Goal: Task Accomplishment & Management: Complete application form

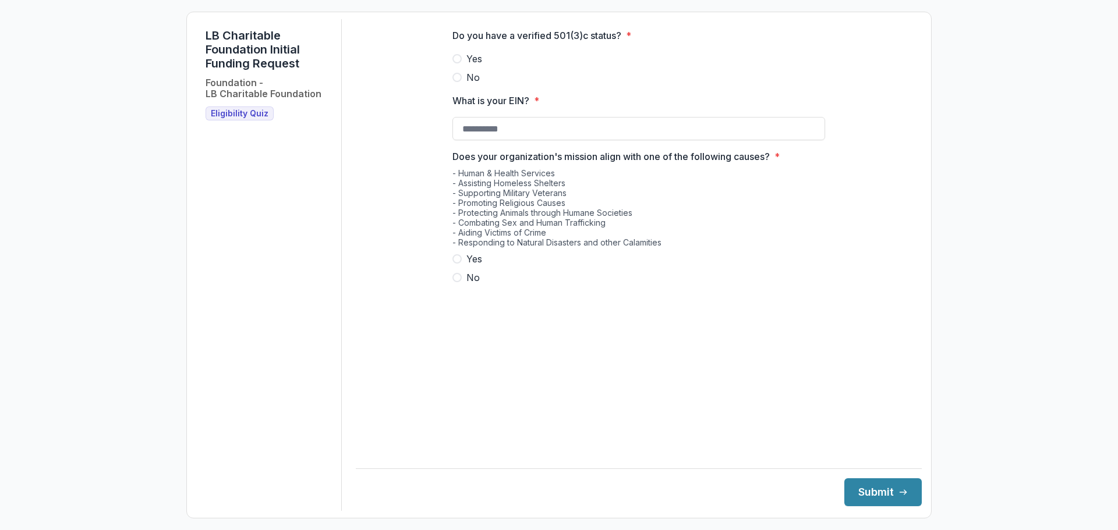
click at [456, 63] on span at bounding box center [456, 58] width 9 height 9
click at [458, 264] on span at bounding box center [456, 258] width 9 height 9
click at [470, 140] on input "What is your EIN? *" at bounding box center [638, 128] width 373 height 23
type input "**********"
click at [849, 487] on button "Submit" at bounding box center [882, 493] width 77 height 28
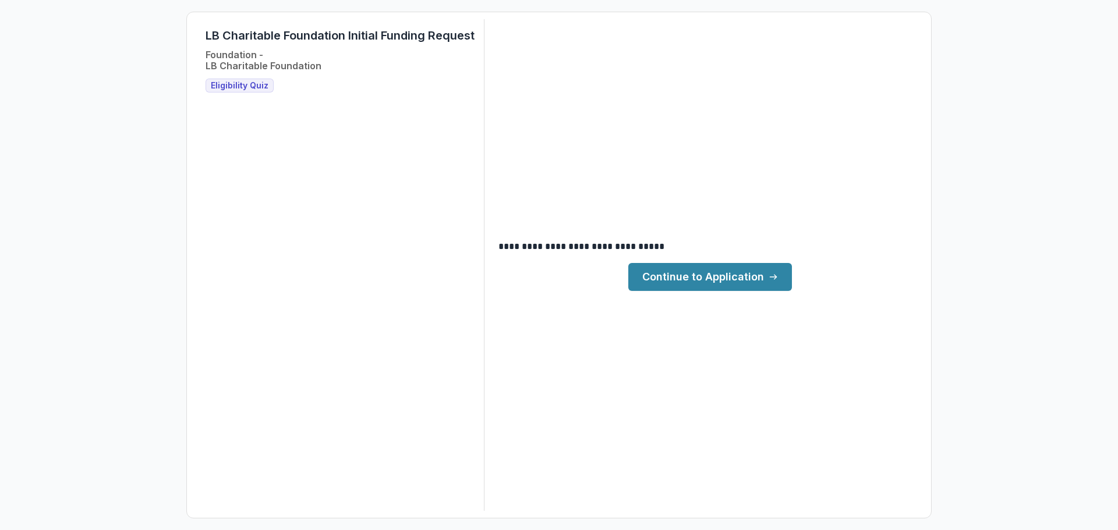
click at [695, 278] on link "Continue to Application" at bounding box center [710, 277] width 164 height 28
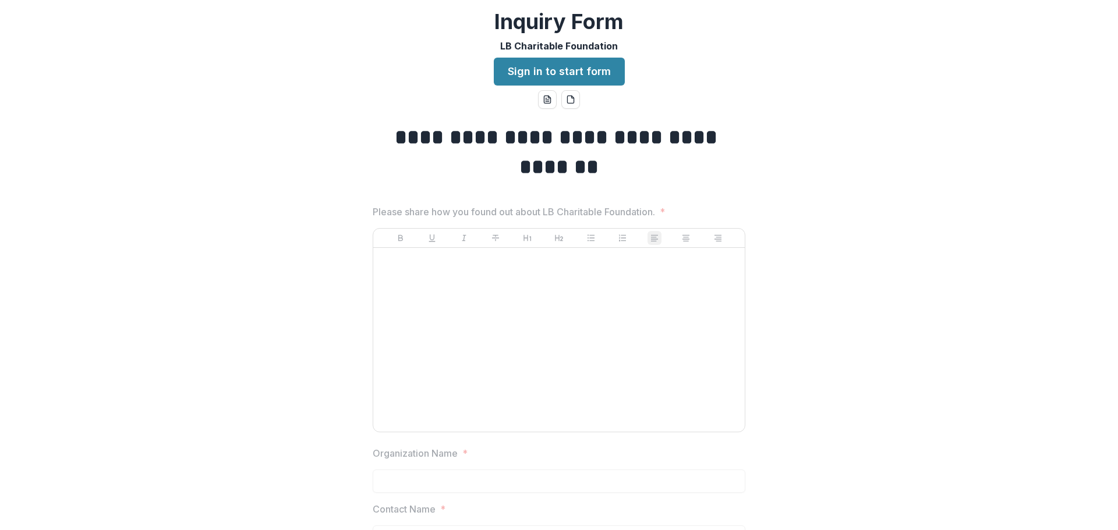
click at [425, 273] on div at bounding box center [559, 340] width 362 height 175
click at [543, 74] on link "Sign in to start form" at bounding box center [559, 72] width 131 height 28
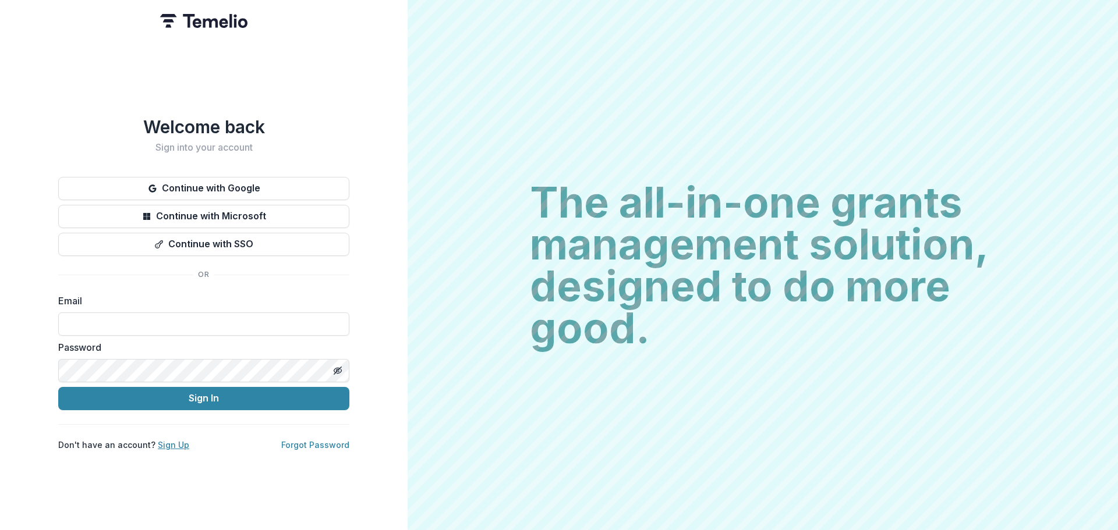
click at [164, 440] on link "Sign Up" at bounding box center [173, 445] width 31 height 10
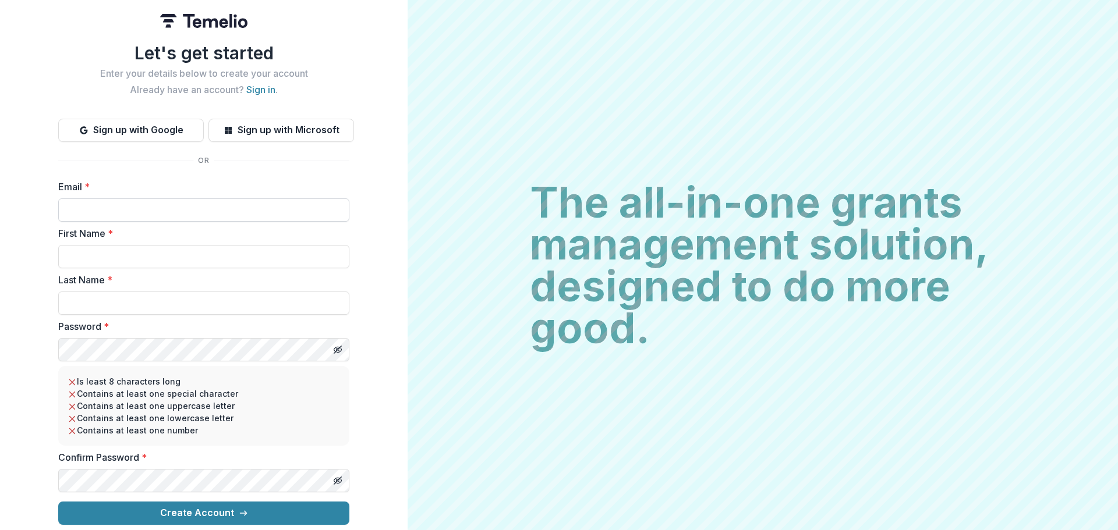
click at [190, 205] on input "Email *" at bounding box center [203, 210] width 291 height 23
type input "**********"
click at [164, 251] on input "First Name *" at bounding box center [203, 256] width 291 height 23
type input "*****"
click at [140, 294] on input "Last Name *" at bounding box center [203, 303] width 291 height 23
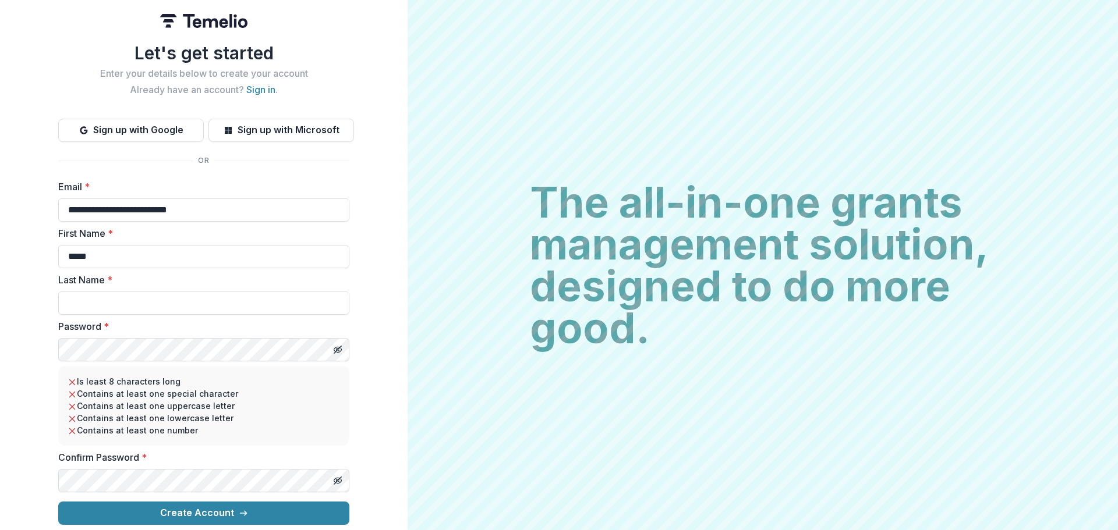
type input "******"
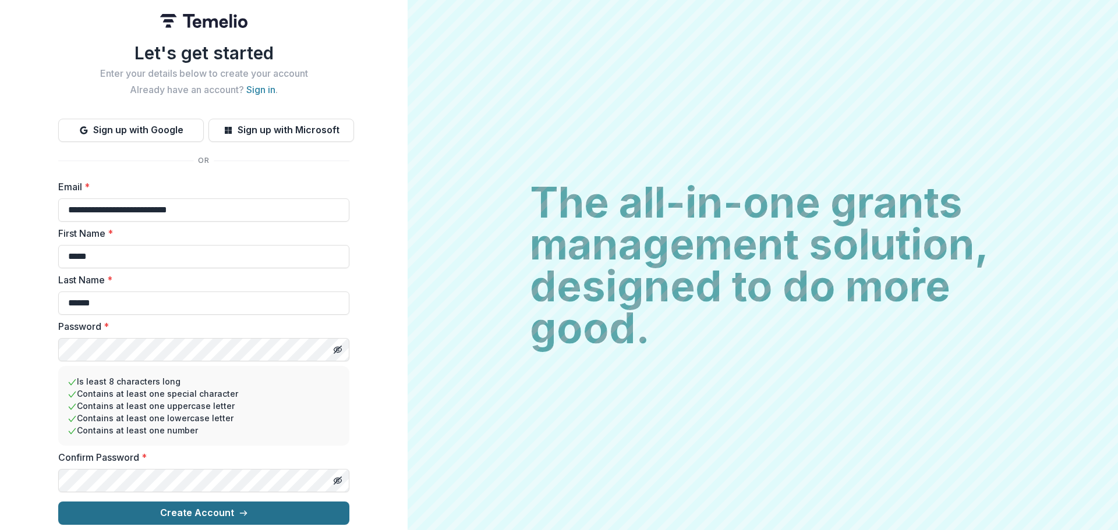
click at [190, 508] on button "Create Account" at bounding box center [203, 513] width 291 height 23
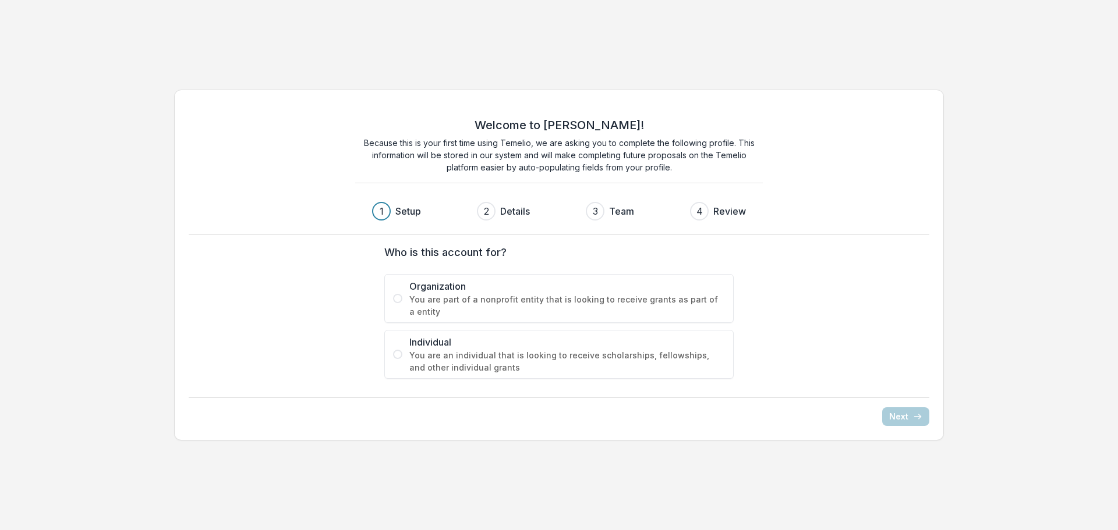
click at [400, 298] on span at bounding box center [397, 298] width 9 height 9
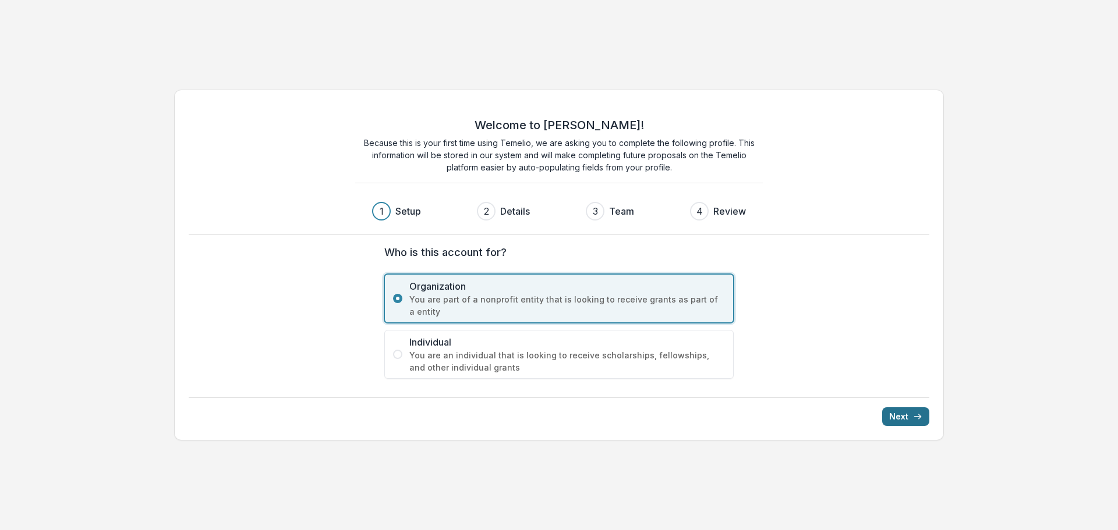
click at [889, 417] on button "Next" at bounding box center [905, 416] width 47 height 19
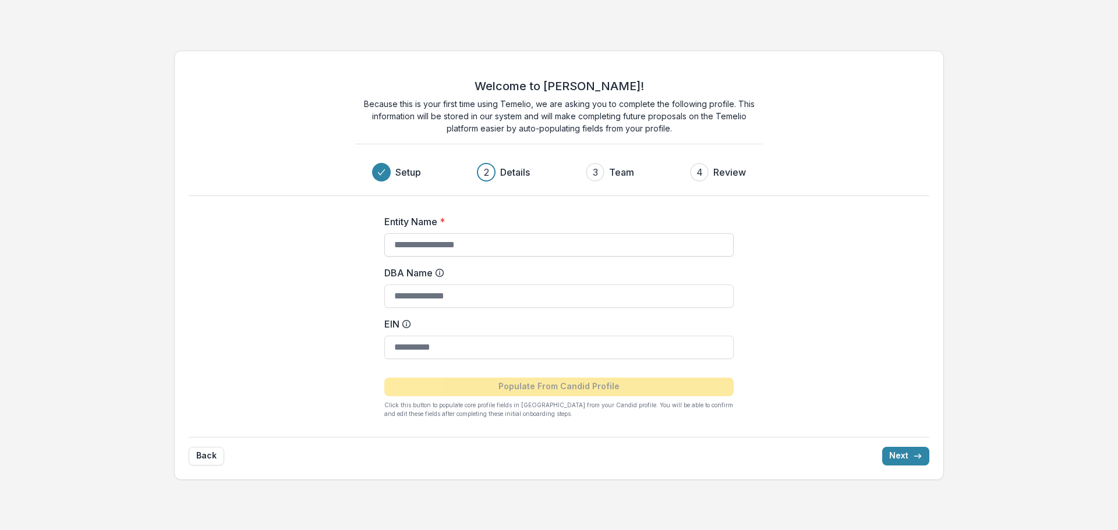
click at [441, 242] on input "Entity Name *" at bounding box center [558, 244] width 349 height 23
type input "**********"
click at [408, 348] on input "EIN" at bounding box center [558, 347] width 349 height 23
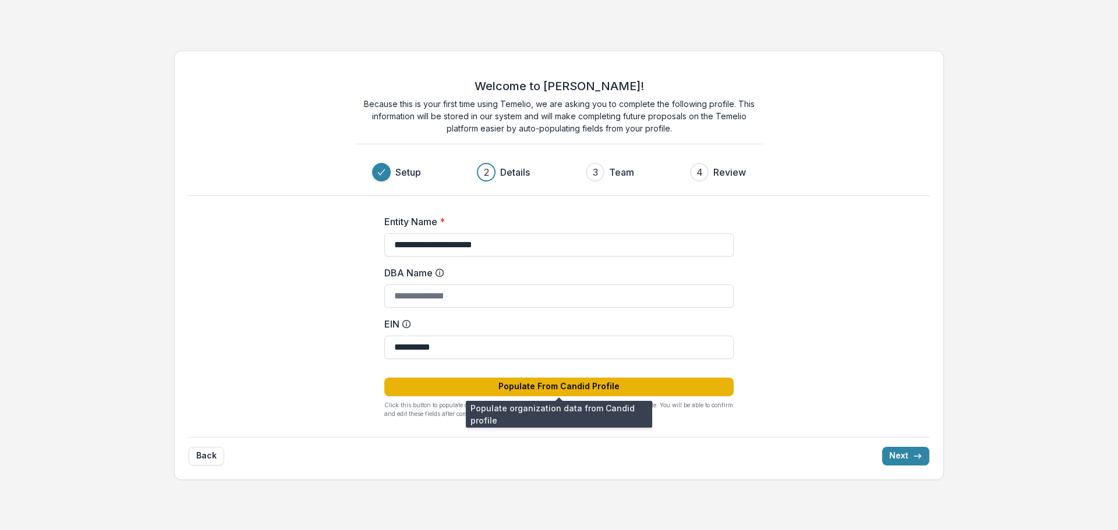
type input "**********"
click at [591, 384] on button "Populate From Candid Profile" at bounding box center [558, 387] width 349 height 19
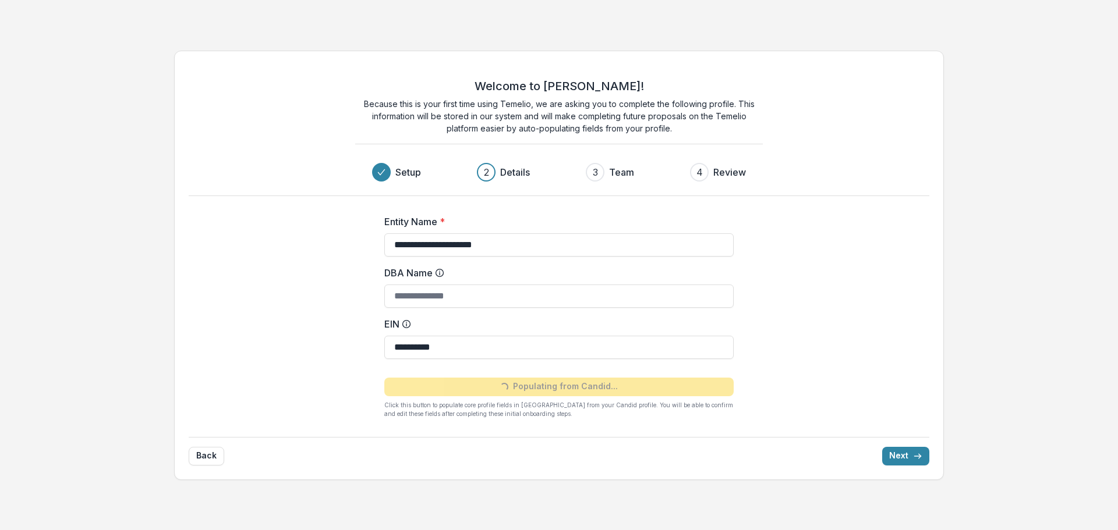
type input "**********"
click at [906, 455] on button "Next" at bounding box center [905, 456] width 47 height 19
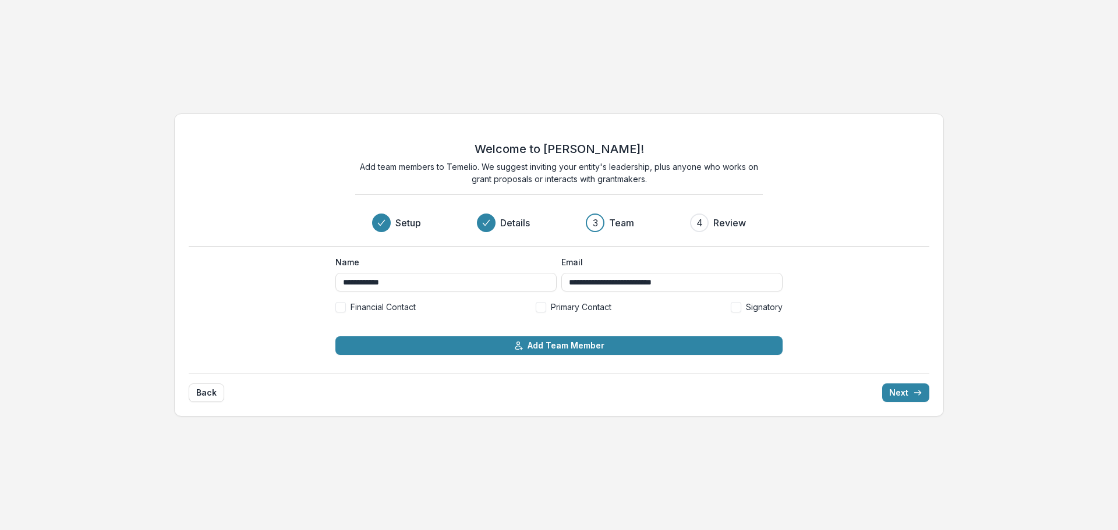
click at [541, 306] on span at bounding box center [541, 307] width 10 height 10
click at [911, 390] on button "Next" at bounding box center [905, 393] width 47 height 19
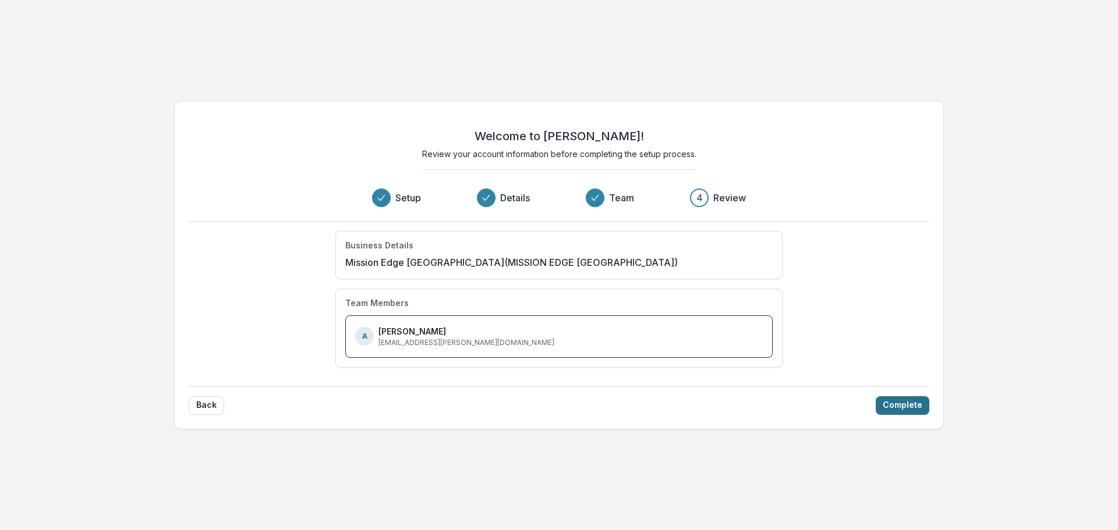
click at [895, 406] on button "Complete" at bounding box center [903, 405] width 54 height 19
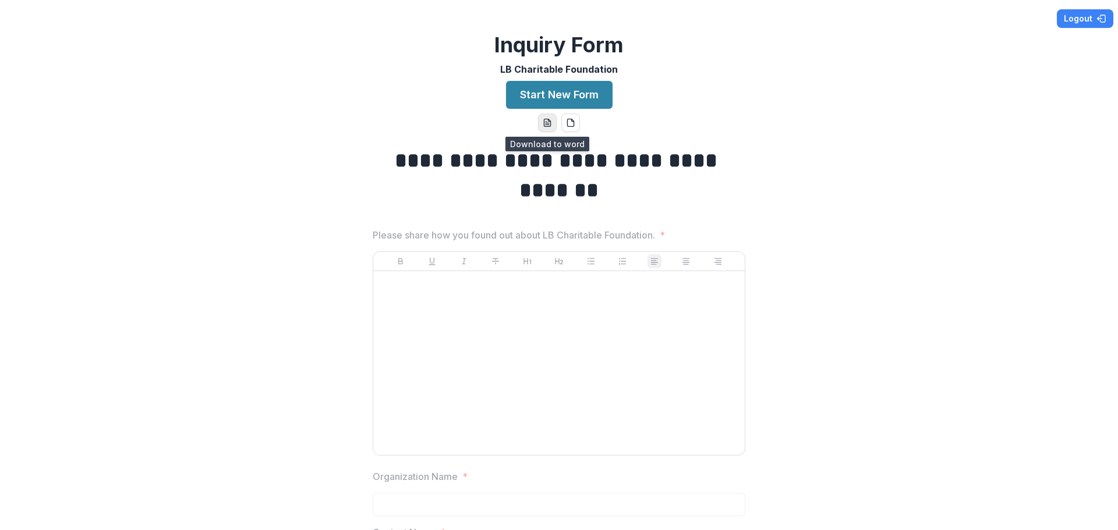
click at [544, 126] on icon "word-download" at bounding box center [547, 123] width 6 height 8
click at [515, 300] on div at bounding box center [559, 363] width 362 height 175
click at [517, 271] on div at bounding box center [558, 363] width 371 height 184
click at [497, 298] on div at bounding box center [559, 363] width 362 height 175
click at [567, 98] on button "Start New Form" at bounding box center [559, 95] width 107 height 28
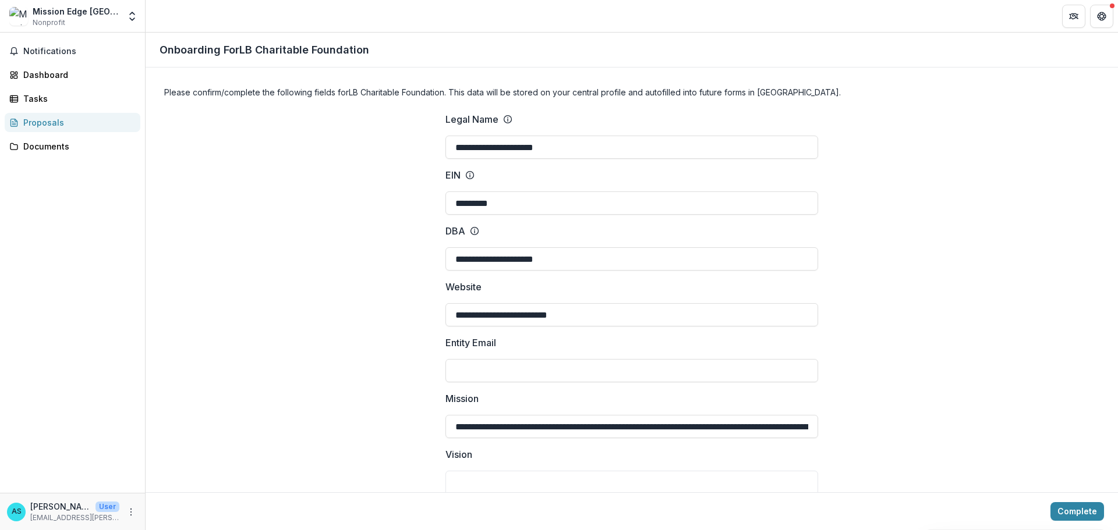
click at [44, 120] on div "Proposals" at bounding box center [77, 122] width 108 height 12
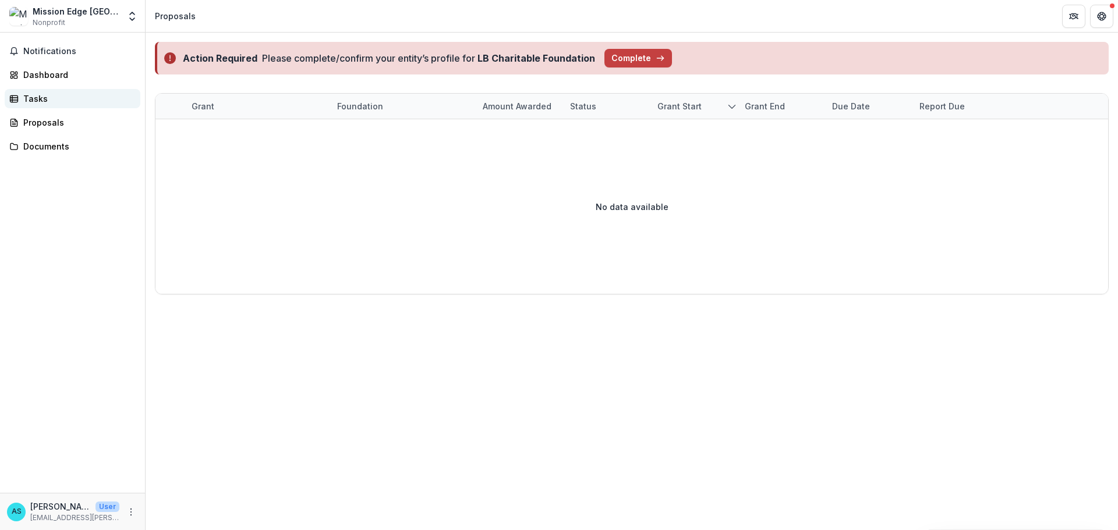
click at [42, 100] on div "Tasks" at bounding box center [77, 99] width 108 height 12
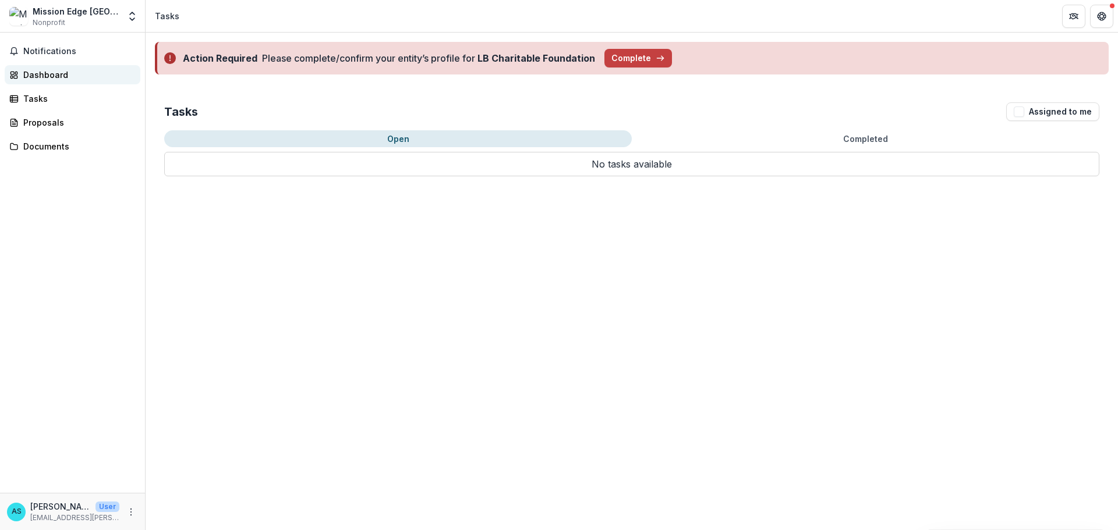
click at [45, 73] on div "Dashboard" at bounding box center [77, 75] width 108 height 12
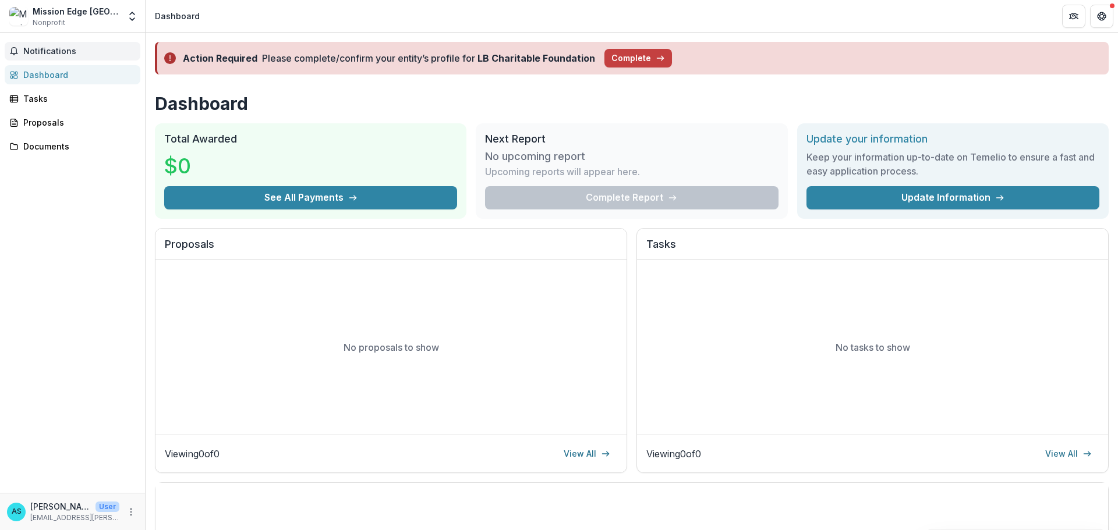
click at [44, 55] on span "Notifications" at bounding box center [79, 52] width 112 height 10
click at [70, 265] on div "Notifications Unread 0 Archived You don't have any unread notifications We'll n…" at bounding box center [72, 263] width 145 height 460
